Goal: Navigation & Orientation: Find specific page/section

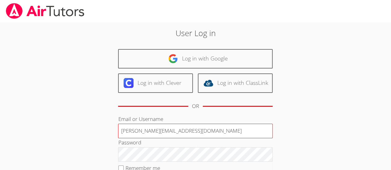
click at [185, 133] on input "Deniseandrews@airtutors.org" at bounding box center [195, 131] width 155 height 15
type input "Deniseandrewstutor@gmail.com"
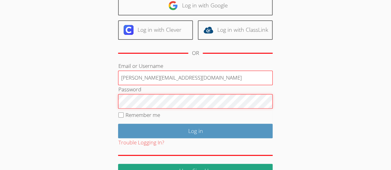
scroll to position [57, 0]
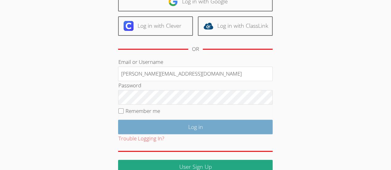
click at [220, 128] on input "Log in" at bounding box center [195, 127] width 155 height 15
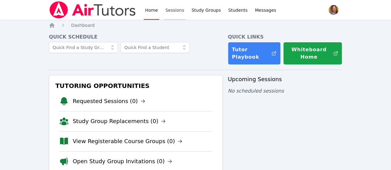
click at [174, 12] on link "Sessions" at bounding box center [174, 10] width 21 height 20
